Goal: Information Seeking & Learning: Learn about a topic

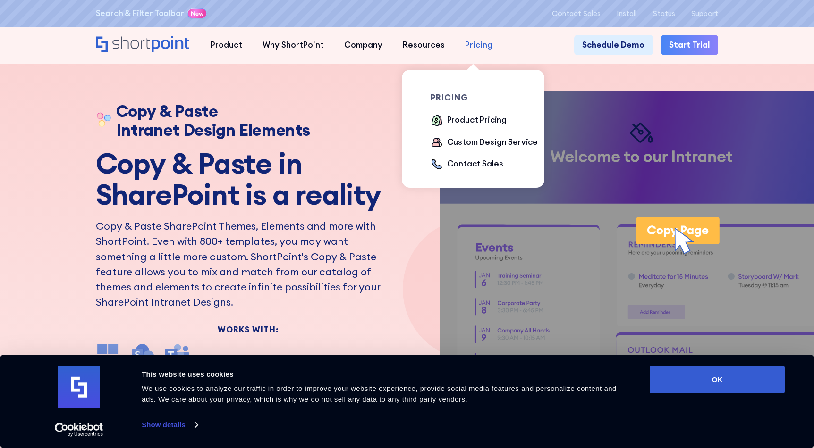
click at [471, 48] on div "Pricing" at bounding box center [478, 45] width 27 height 12
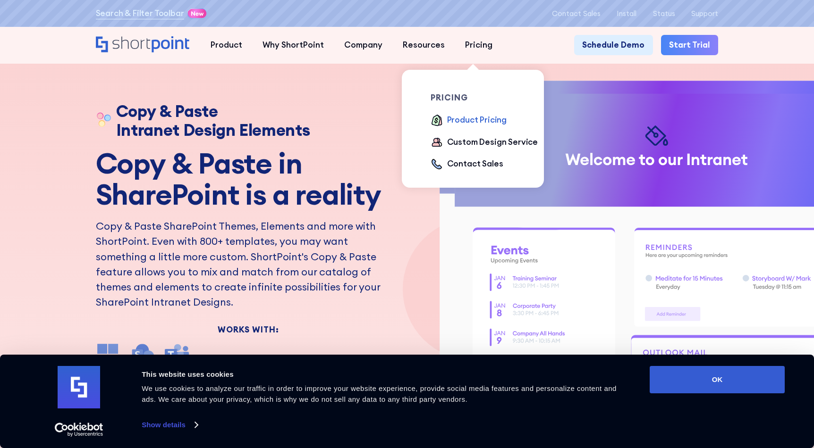
click at [457, 118] on div "Product Pricing" at bounding box center [476, 120] width 59 height 12
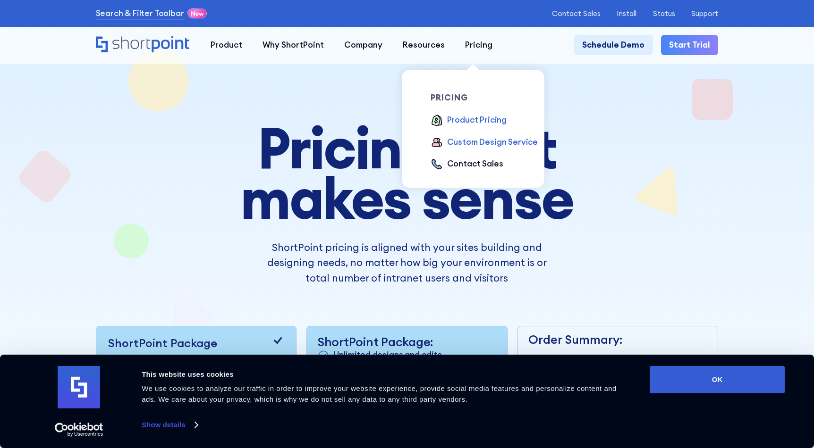
click at [470, 142] on div "Custom Design Service" at bounding box center [492, 142] width 91 height 12
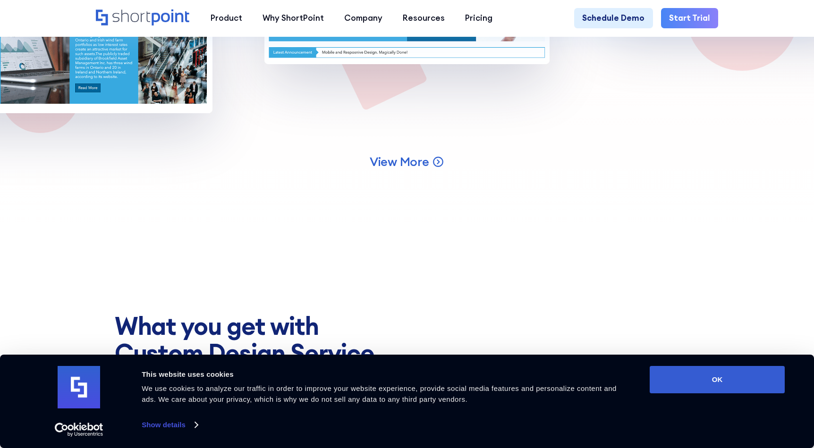
scroll to position [3416, 0]
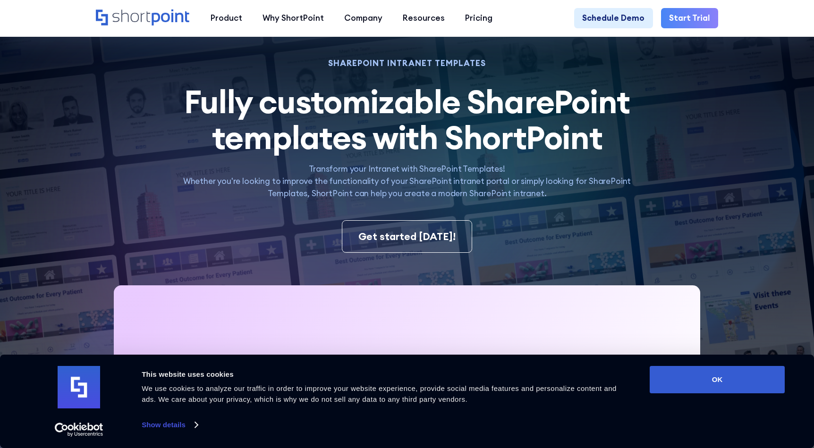
scroll to position [42, 0]
